Goal: Task Accomplishment & Management: Complete application form

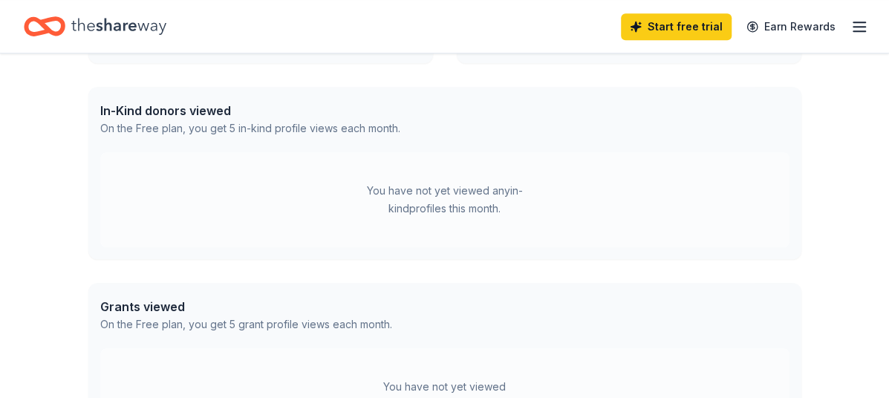
scroll to position [360, 0]
click at [245, 209] on div "You have not yet viewed any in-kind profiles this month." at bounding box center [444, 198] width 689 height 95
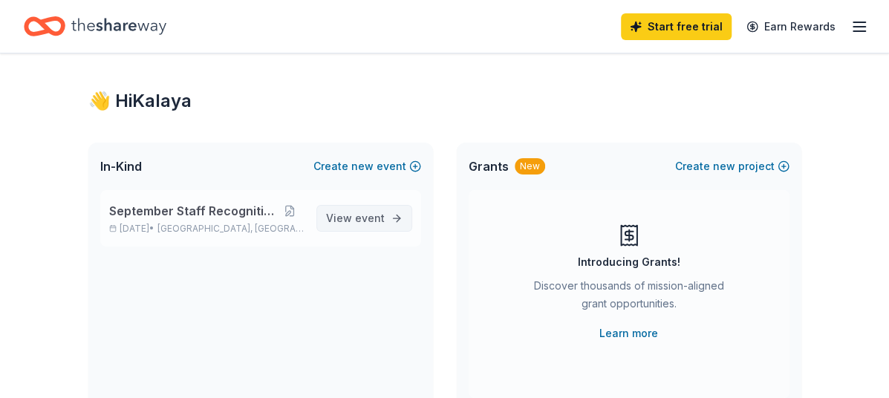
click at [362, 206] on link "View event" at bounding box center [364, 218] width 96 height 27
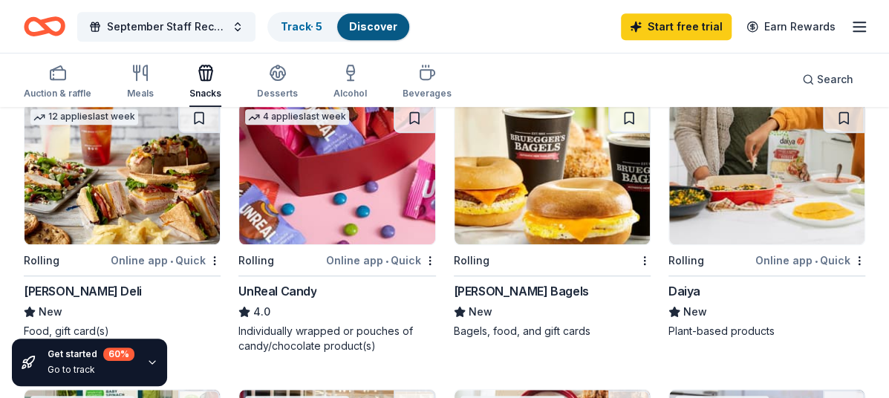
scroll to position [393, 0]
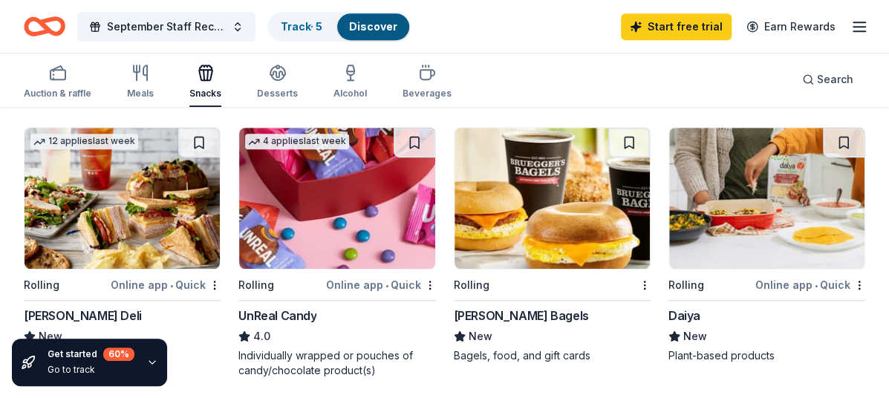
click at [561, 198] on img at bounding box center [551, 198] width 195 height 141
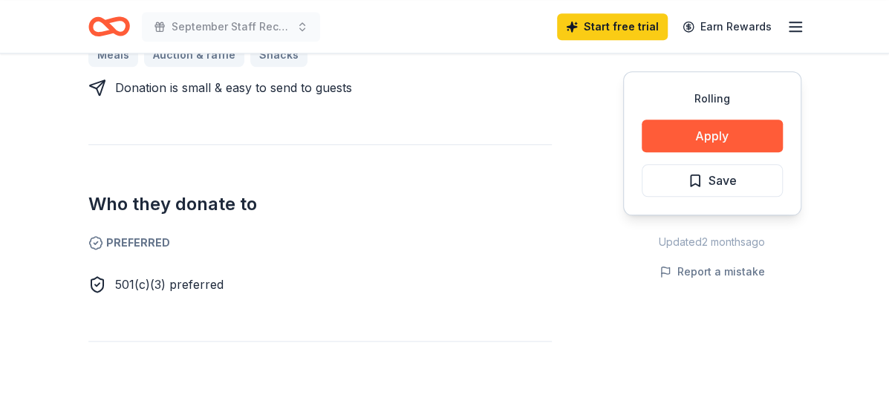
scroll to position [750, 0]
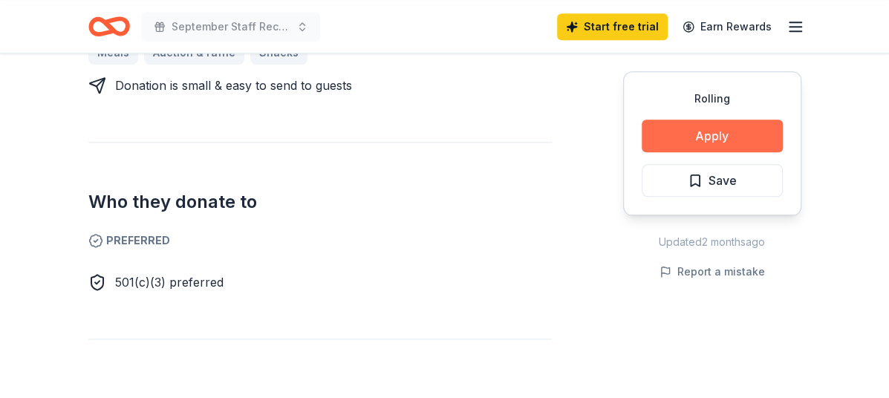
click at [677, 134] on button "Apply" at bounding box center [712, 136] width 141 height 33
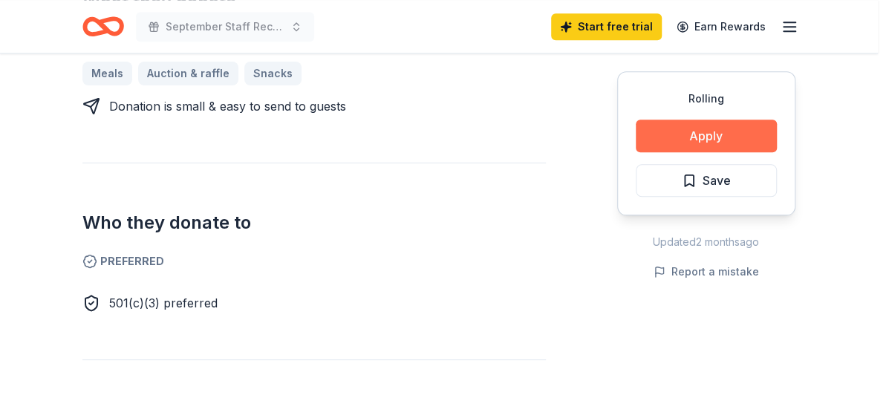
scroll to position [771, 0]
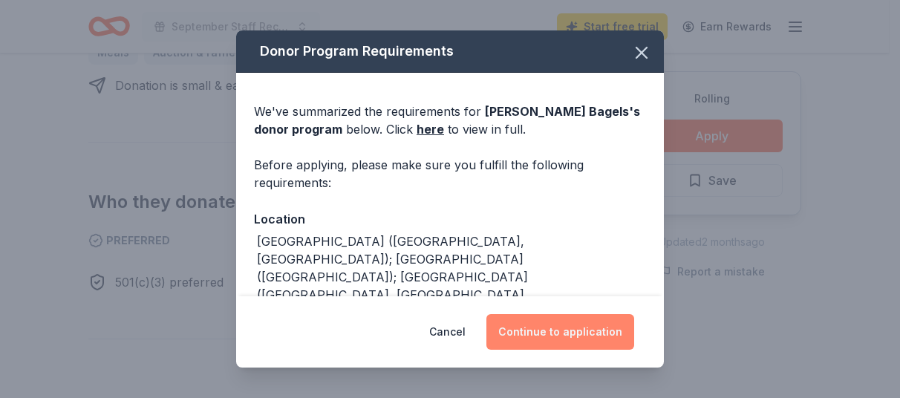
click at [559, 343] on button "Continue to application" at bounding box center [560, 332] width 148 height 36
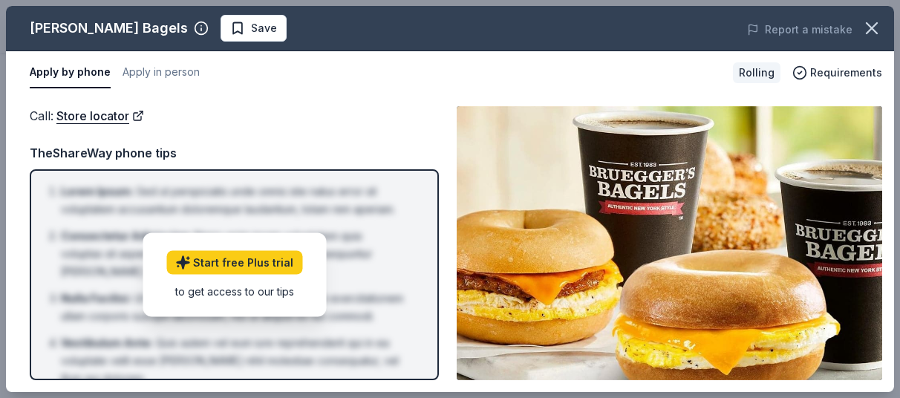
click at [52, 71] on button "Apply by phone" at bounding box center [70, 72] width 81 height 31
click at [864, 28] on icon "button" at bounding box center [871, 28] width 21 height 21
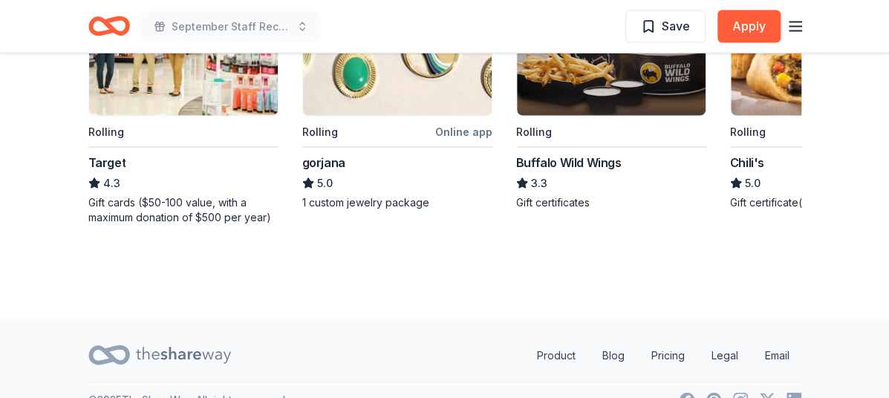
scroll to position [1595, 0]
